Goal: Task Accomplishment & Management: Manage account settings

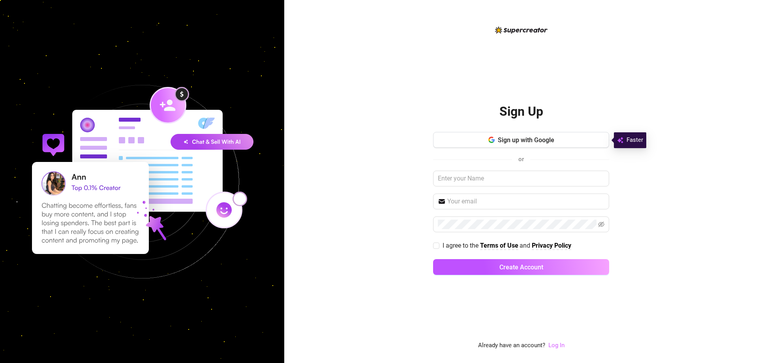
click at [556, 346] on link "Log In" at bounding box center [556, 344] width 16 height 7
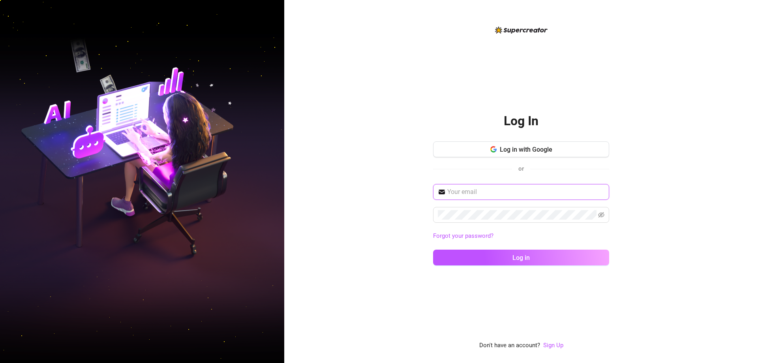
drag, startPoint x: 501, startPoint y: 194, endPoint x: 505, endPoint y: 196, distance: 4.9
click at [501, 194] on input "text" at bounding box center [525, 191] width 157 height 9
paste input "12345678@"
type input "12345678@"
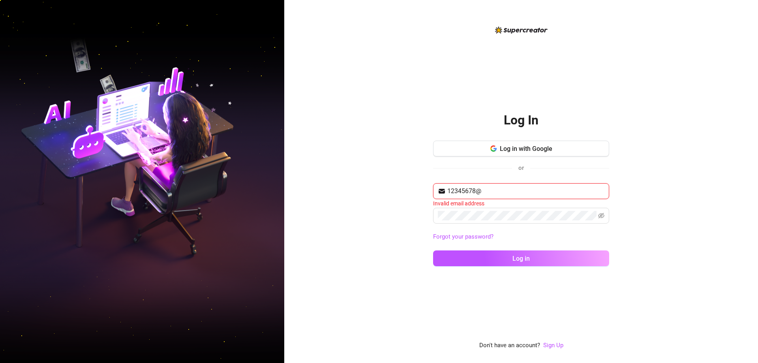
drag, startPoint x: 433, startPoint y: 189, endPoint x: 380, endPoint y: 203, distance: 55.2
click at [348, 189] on div "Log In Log in with Google or 12345678@ Invalid email address Forgot your passwo…" at bounding box center [521, 181] width 474 height 363
drag, startPoint x: 513, startPoint y: 199, endPoint x: 510, endPoint y: 189, distance: 10.0
click at [513, 195] on span at bounding box center [521, 191] width 176 height 16
click at [510, 188] on input "text" at bounding box center [525, 190] width 157 height 9
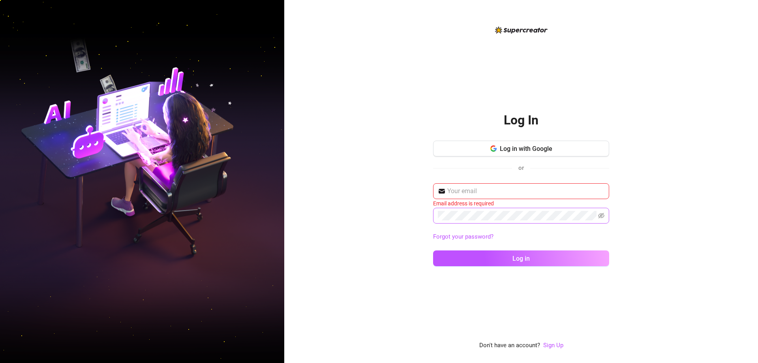
click at [467, 210] on span at bounding box center [521, 216] width 176 height 16
click at [500, 193] on input "text" at bounding box center [525, 190] width 157 height 9
paste input "[PERSON_NAME][EMAIL_ADDRESS][DOMAIN_NAME]"
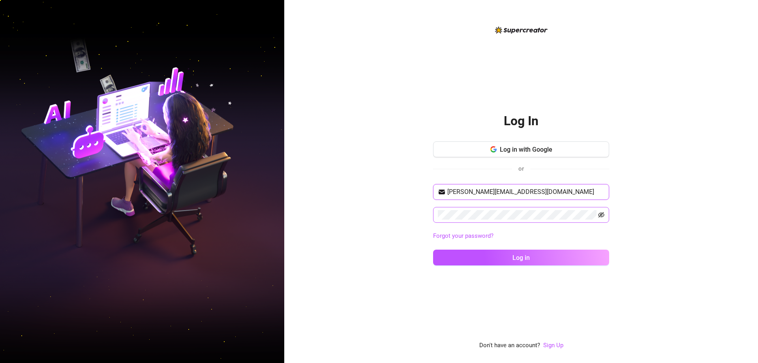
click at [598, 214] on icon "eye-invisible" at bounding box center [601, 215] width 6 height 6
type input "[PERSON_NAME][EMAIL_ADDRESS][DOMAIN_NAME]"
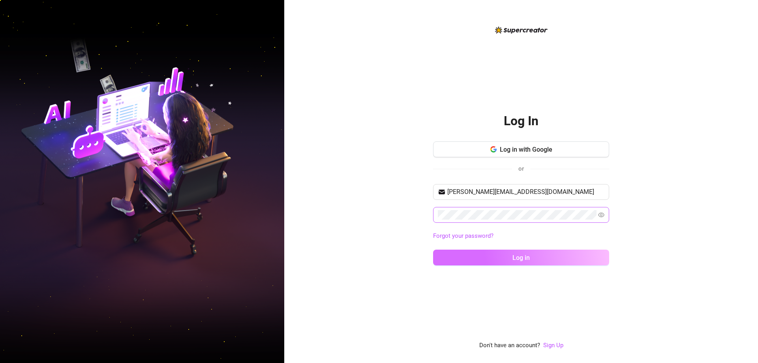
click at [530, 253] on button "Log in" at bounding box center [521, 257] width 176 height 16
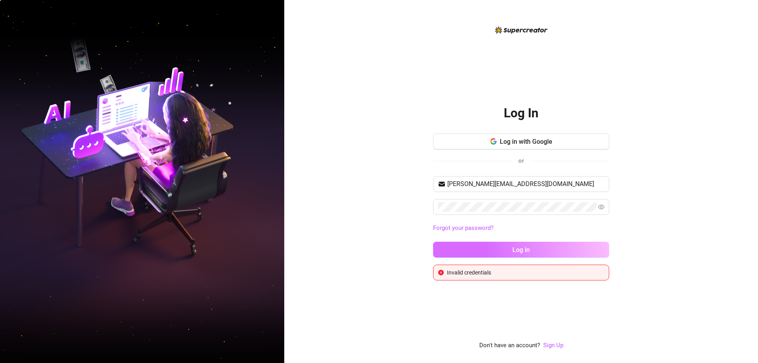
click at [513, 248] on span "Log in" at bounding box center [520, 250] width 17 height 8
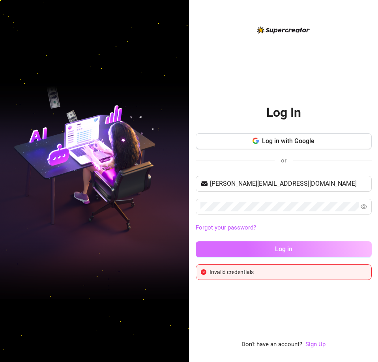
click at [270, 247] on button "Log in" at bounding box center [284, 250] width 176 height 16
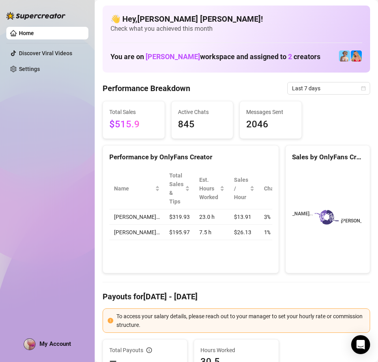
click at [47, 349] on div "My Account" at bounding box center [47, 345] width 47 height 12
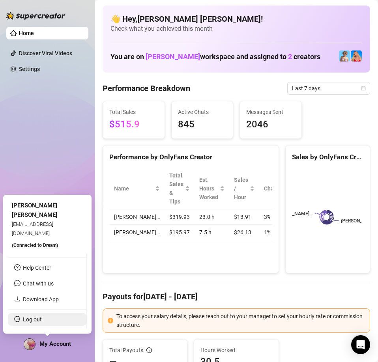
click at [37, 321] on link "Log out" at bounding box center [32, 320] width 19 height 6
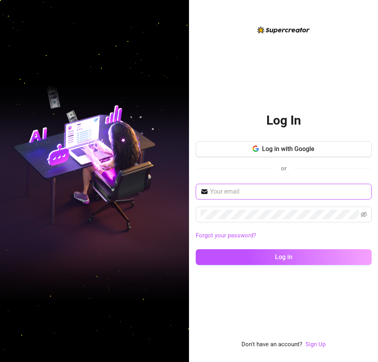
type input "[PERSON_NAME][EMAIL_ADDRESS][DOMAIN_NAME]"
